Goal: Transaction & Acquisition: Download file/media

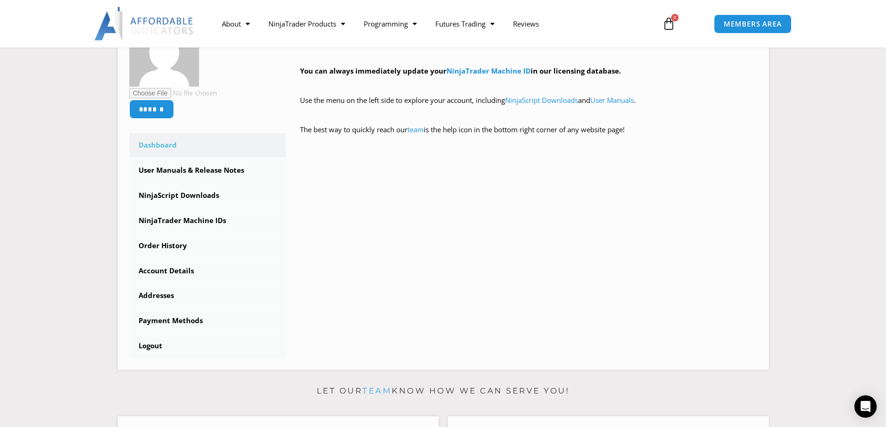
scroll to position [93, 0]
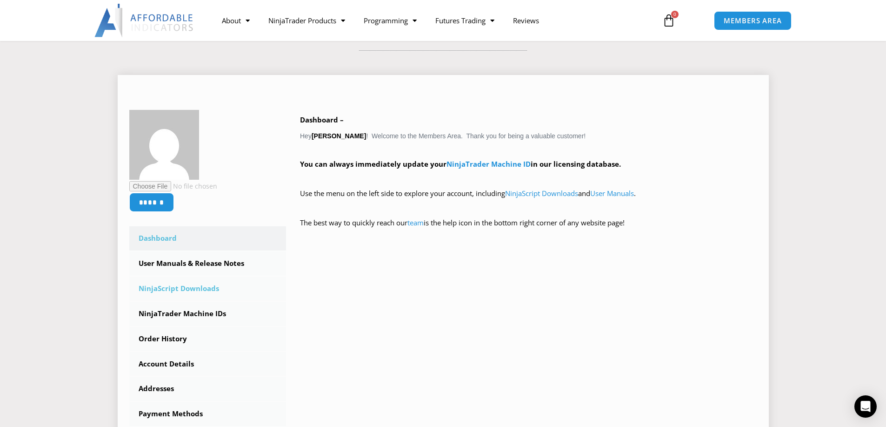
click at [190, 286] on link "NinjaScript Downloads" at bounding box center [207, 288] width 157 height 24
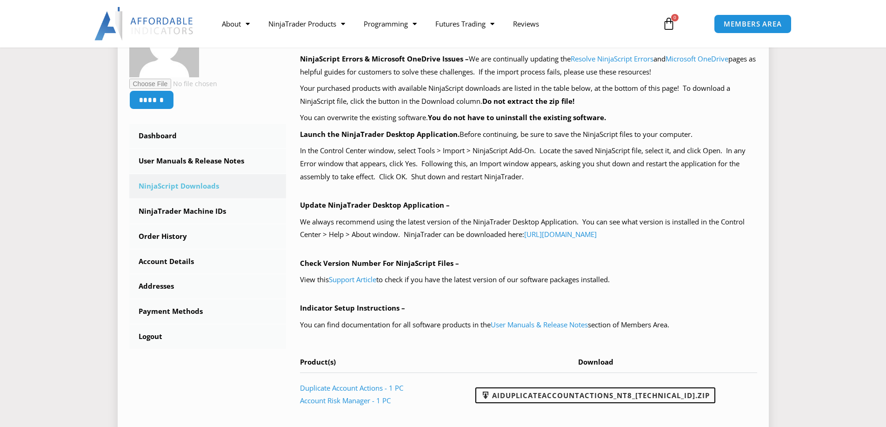
scroll to position [279, 0]
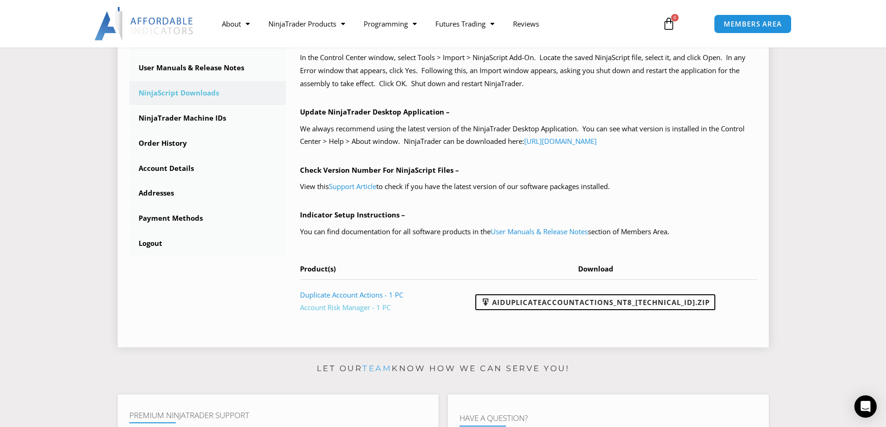
click at [355, 310] on link "Account Risk Manager - 1 PC" at bounding box center [345, 306] width 91 height 9
click at [603, 303] on link "AIDuplicateAccountActions_NT8_25.9.10.1.zip" at bounding box center [596, 302] width 240 height 16
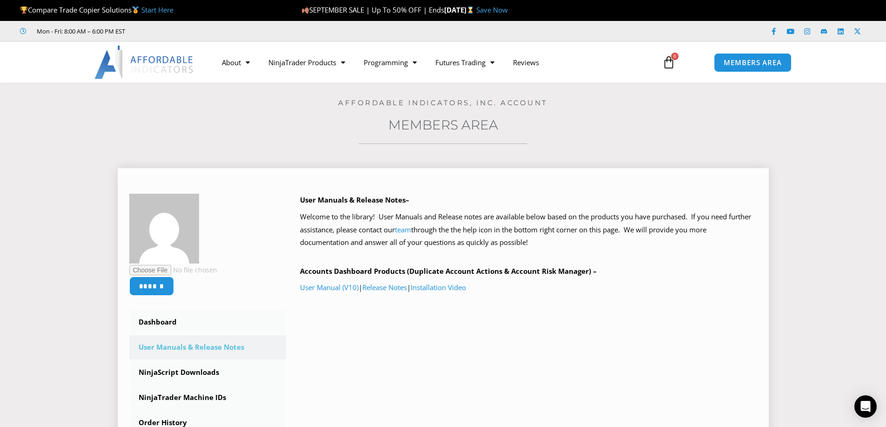
scroll to position [93, 0]
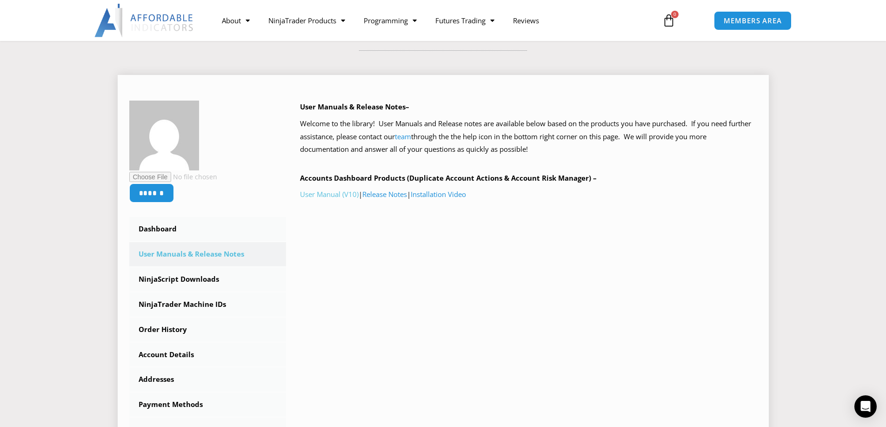
click at [341, 197] on link "User Manual (V10)" at bounding box center [329, 193] width 59 height 9
click at [437, 197] on link "Installation Video" at bounding box center [438, 193] width 55 height 9
